Goal: Task Accomplishment & Management: Complete application form

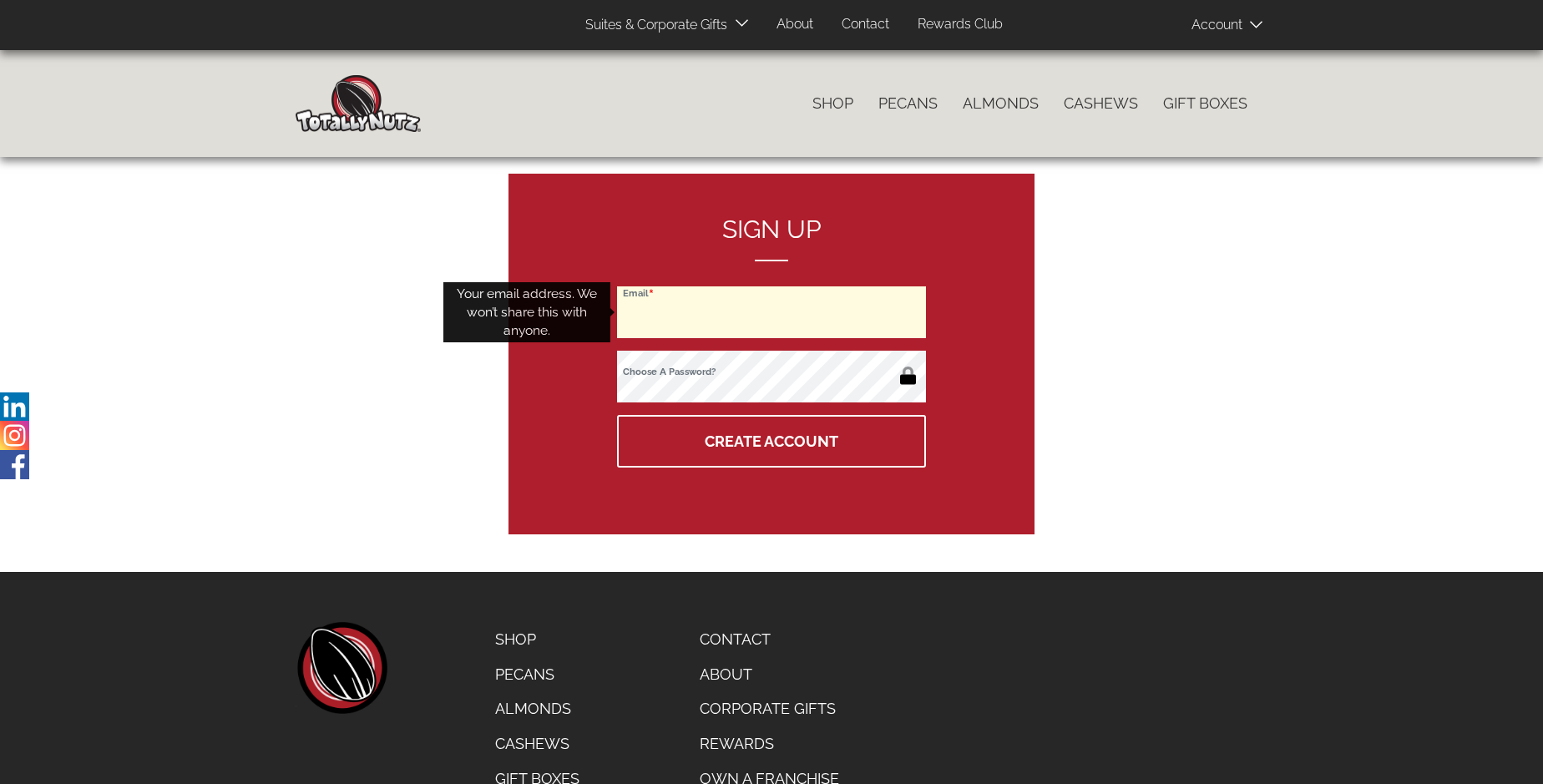
click at [772, 312] on input "Email" at bounding box center [771, 311] width 309 height 52
type input "mariavencao@hotmail.com"
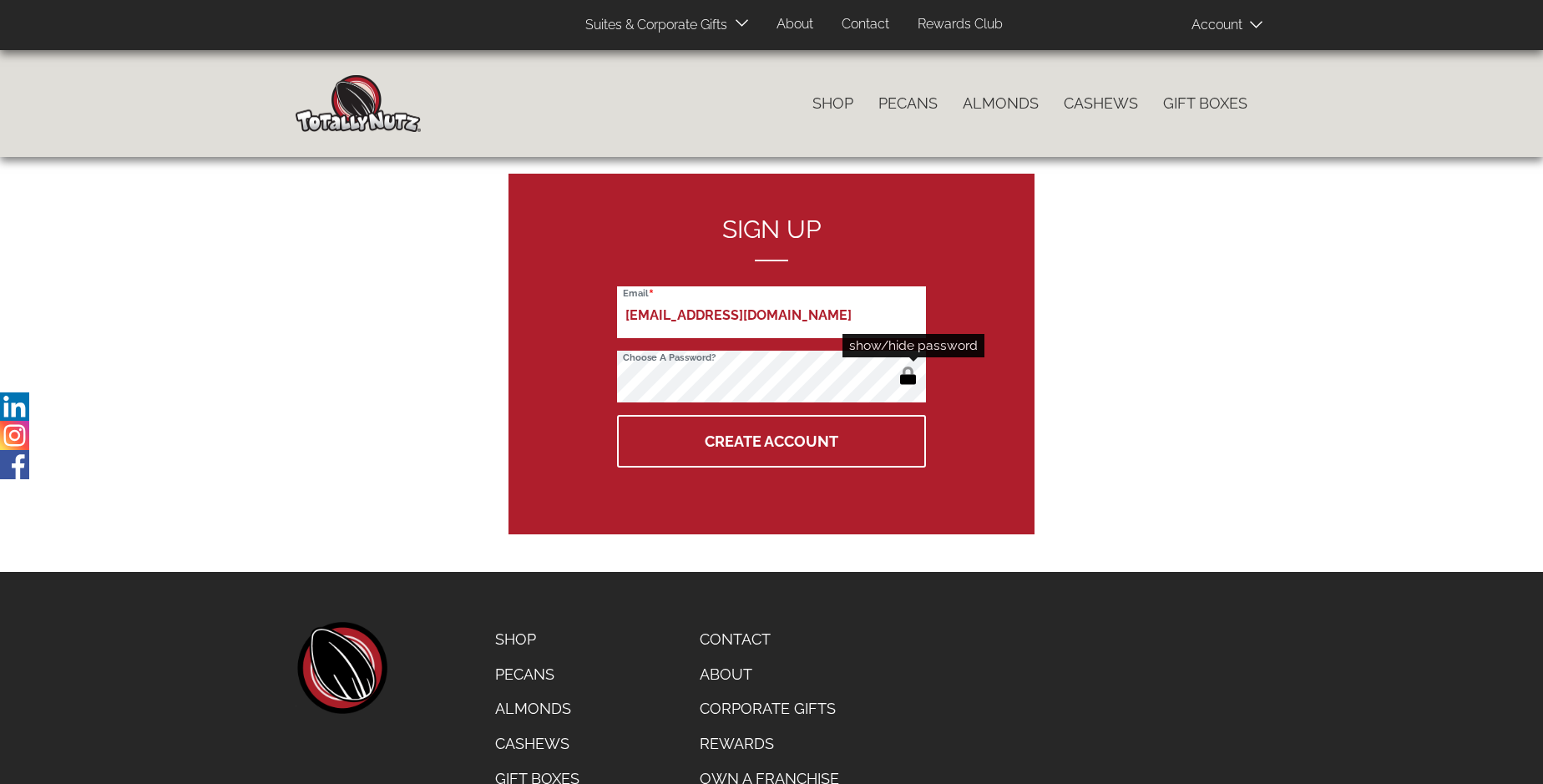
click at [908, 377] on button "button" at bounding box center [908, 377] width 28 height 27
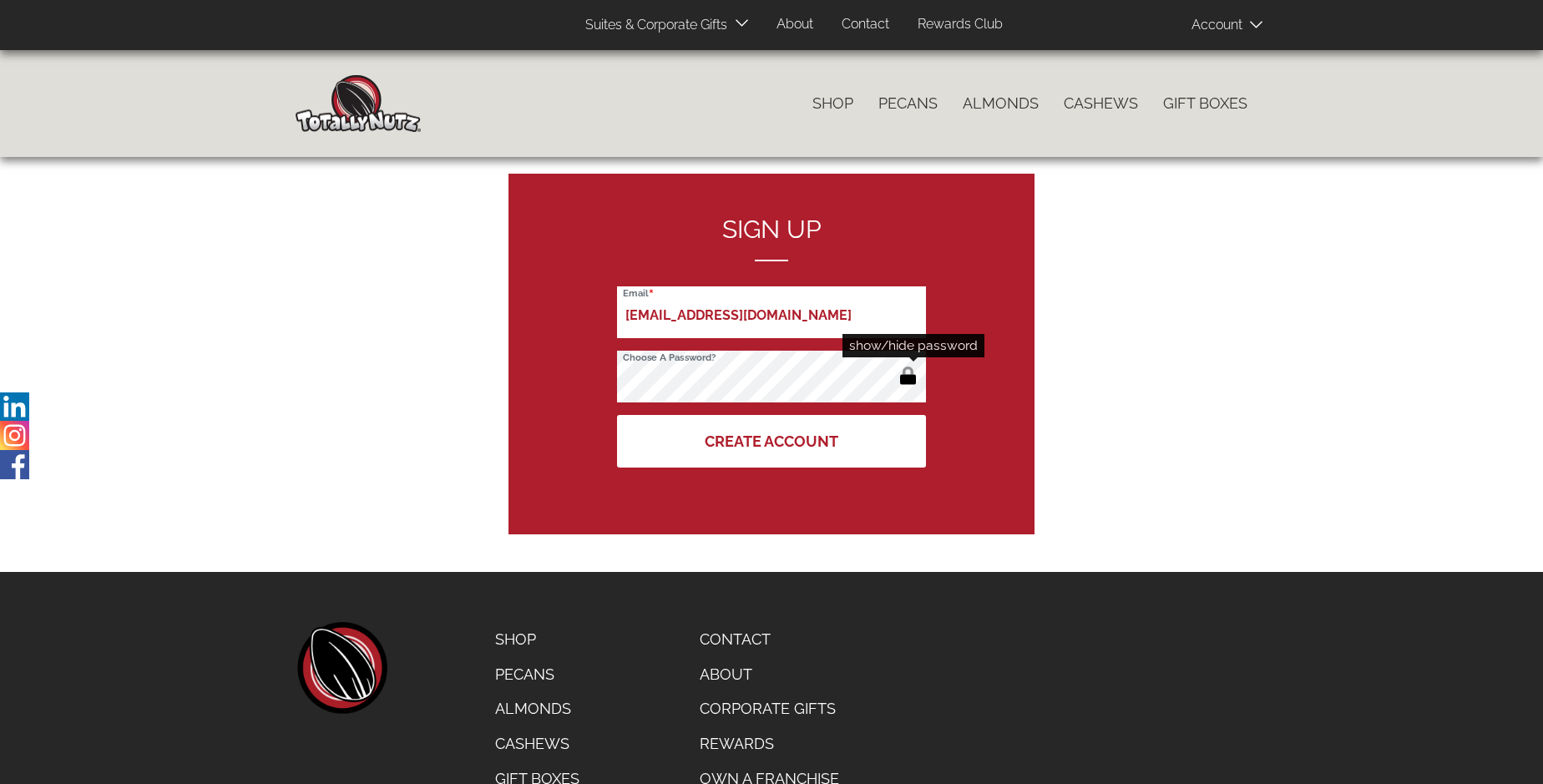
click at [772, 441] on button "Create Account" at bounding box center [771, 441] width 309 height 52
